Goal: Information Seeking & Learning: Learn about a topic

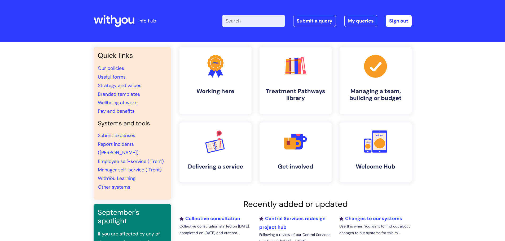
click at [256, 23] on input "Enter your search term here..." at bounding box center [253, 21] width 62 height 12
type input "abse"
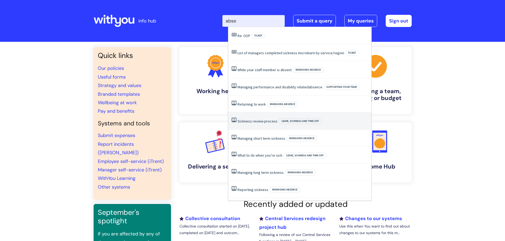
click at [294, 122] on span "Leave, sickness and time off" at bounding box center [299, 121] width 43 height 6
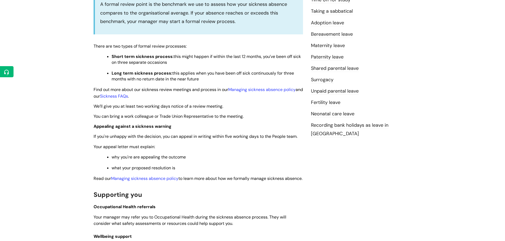
scroll to position [159, 0]
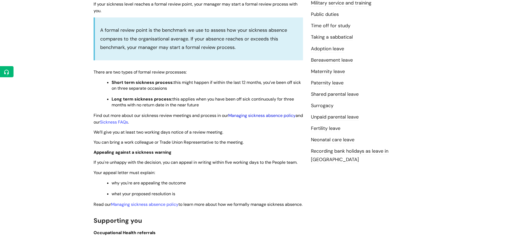
click at [247, 117] on link "Managing sickness absence policy" at bounding box center [261, 116] width 67 height 6
click at [249, 115] on link "Managing sickness absence policy" at bounding box center [261, 116] width 67 height 6
